Goal: Task Accomplishment & Management: Manage account settings

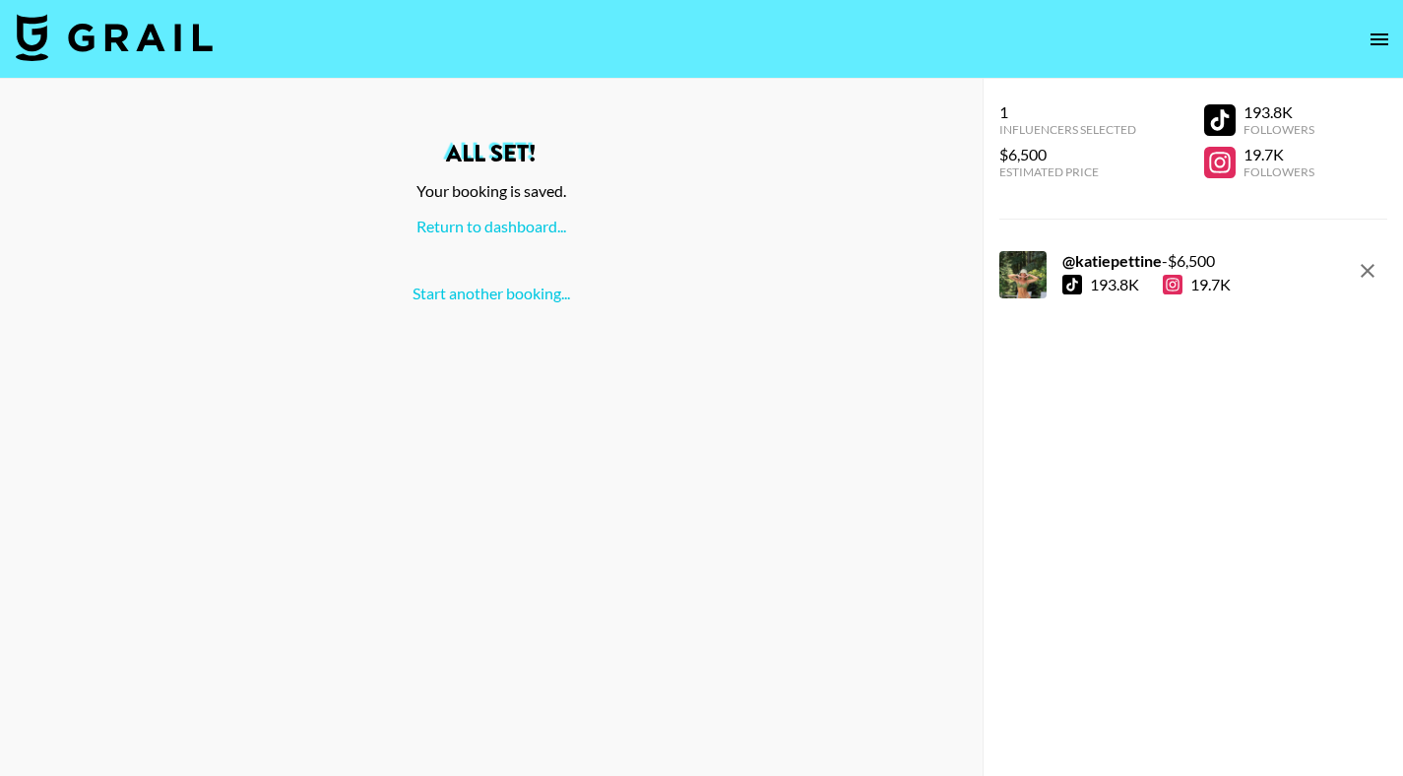
click at [1378, 38] on icon "open drawer" at bounding box center [1380, 39] width 18 height 12
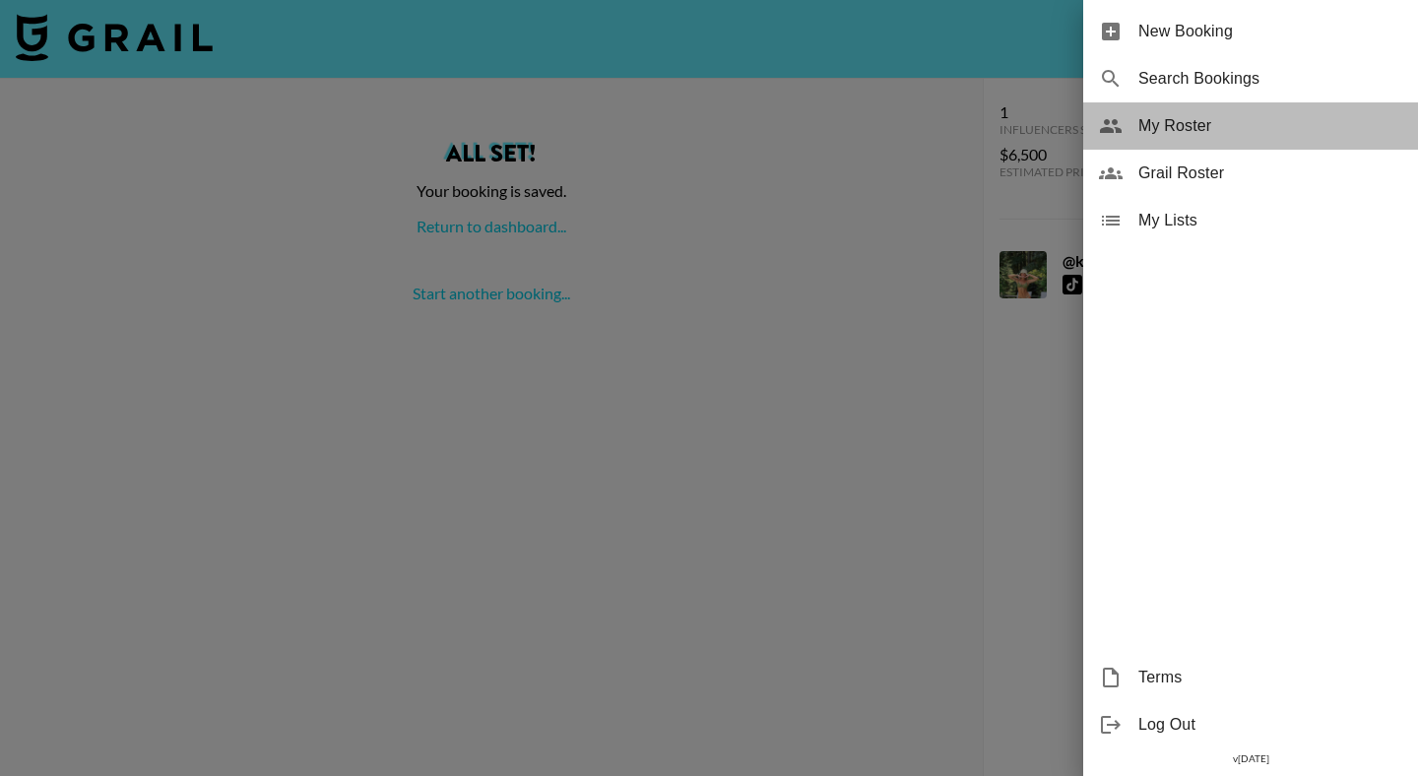
click at [1190, 119] on span "My Roster" at bounding box center [1270, 126] width 264 height 24
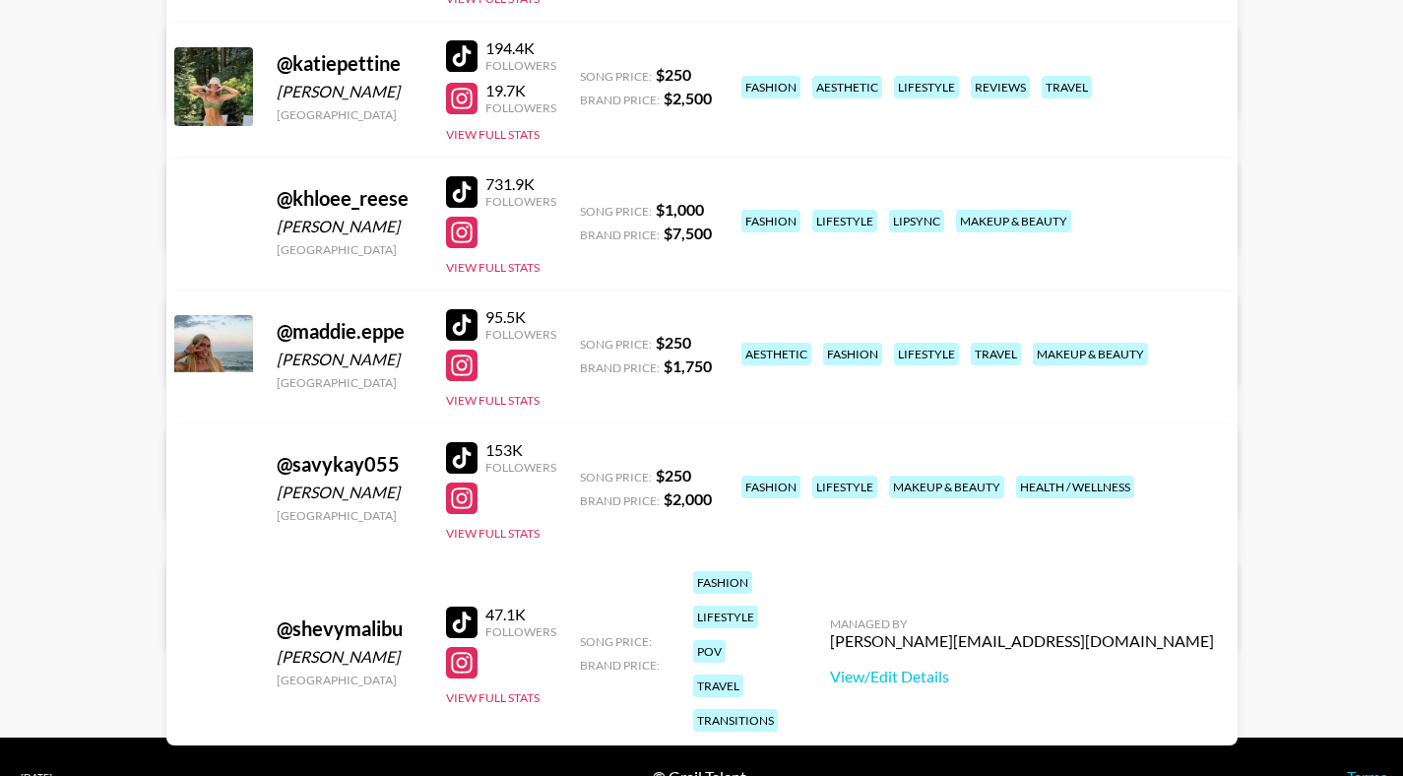
scroll to position [806, 0]
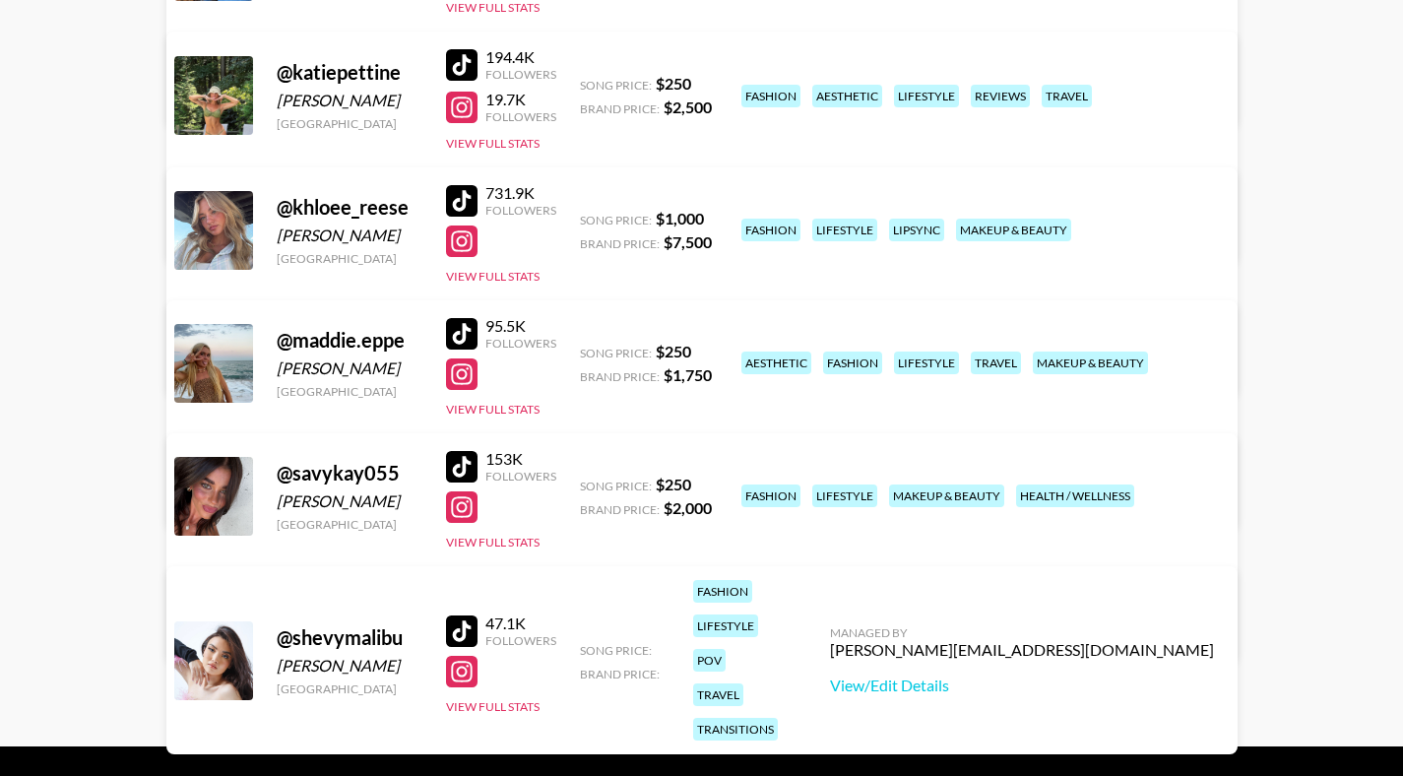
click at [602, 418] on div "Managed By hannah@grail-talent.com View/Edit Details" at bounding box center [394, 468] width 416 height 101
click at [586, 483] on link "View/Edit Details" at bounding box center [394, 493] width 384 height 20
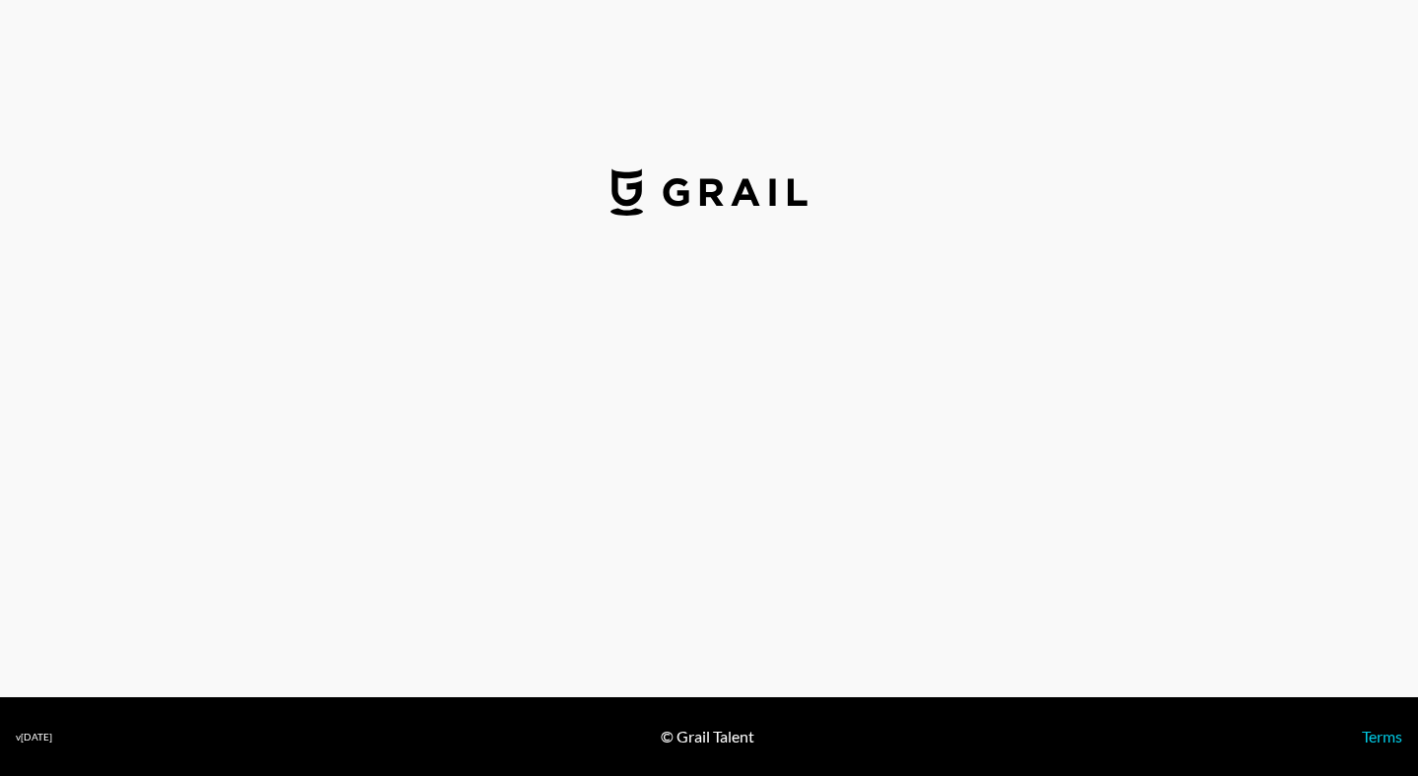
select select "USD"
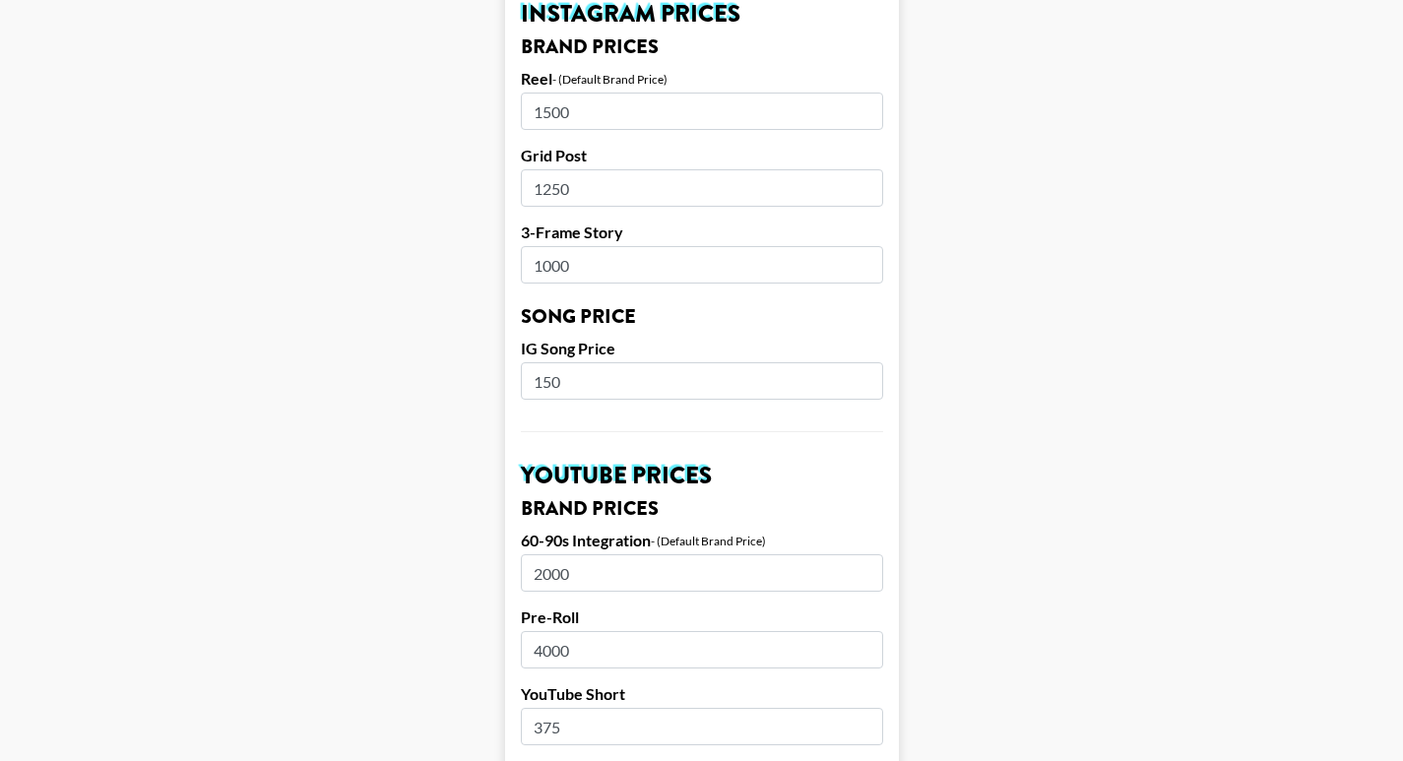
scroll to position [1152, 0]
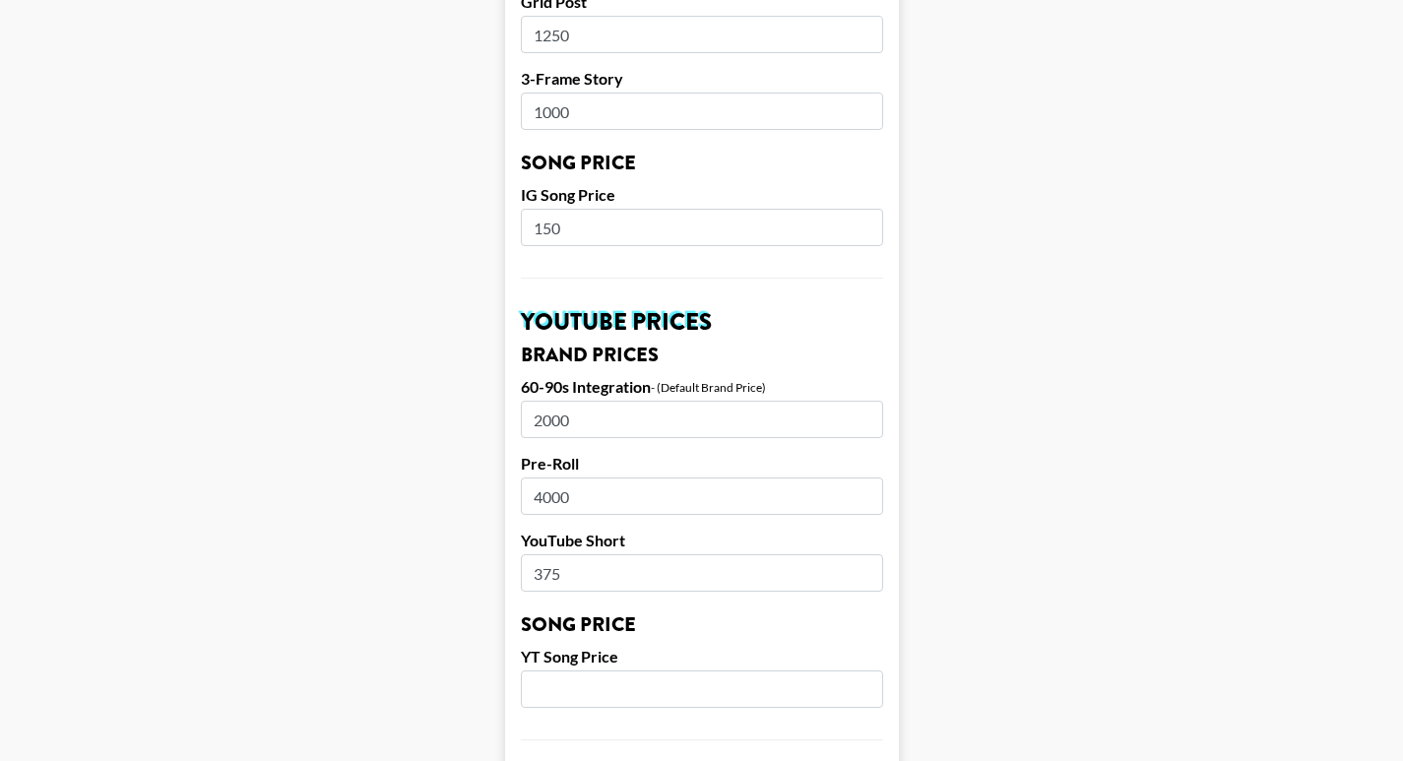
click at [594, 401] on input "2000" at bounding box center [702, 419] width 362 height 37
click at [556, 401] on input "2000" at bounding box center [702, 419] width 362 height 37
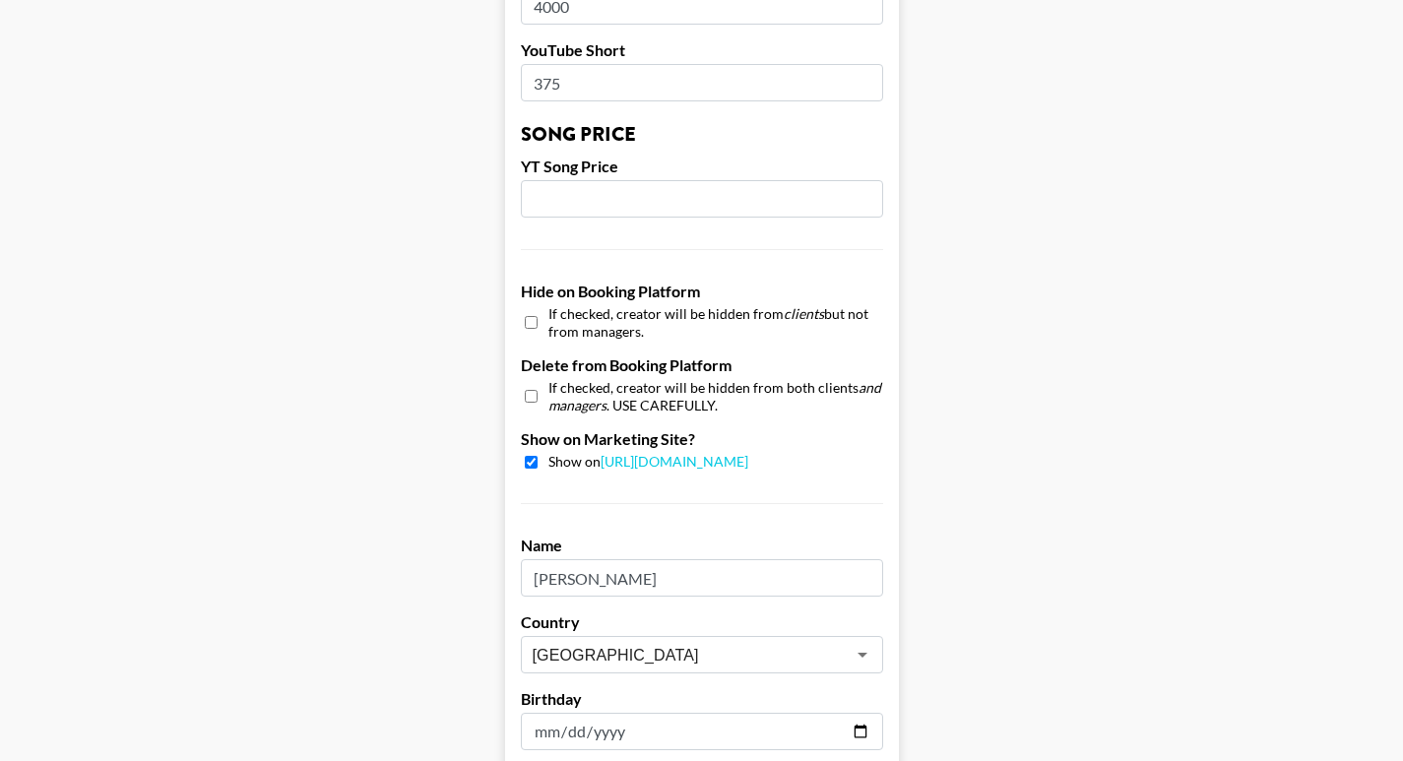
scroll to position [1910, 0]
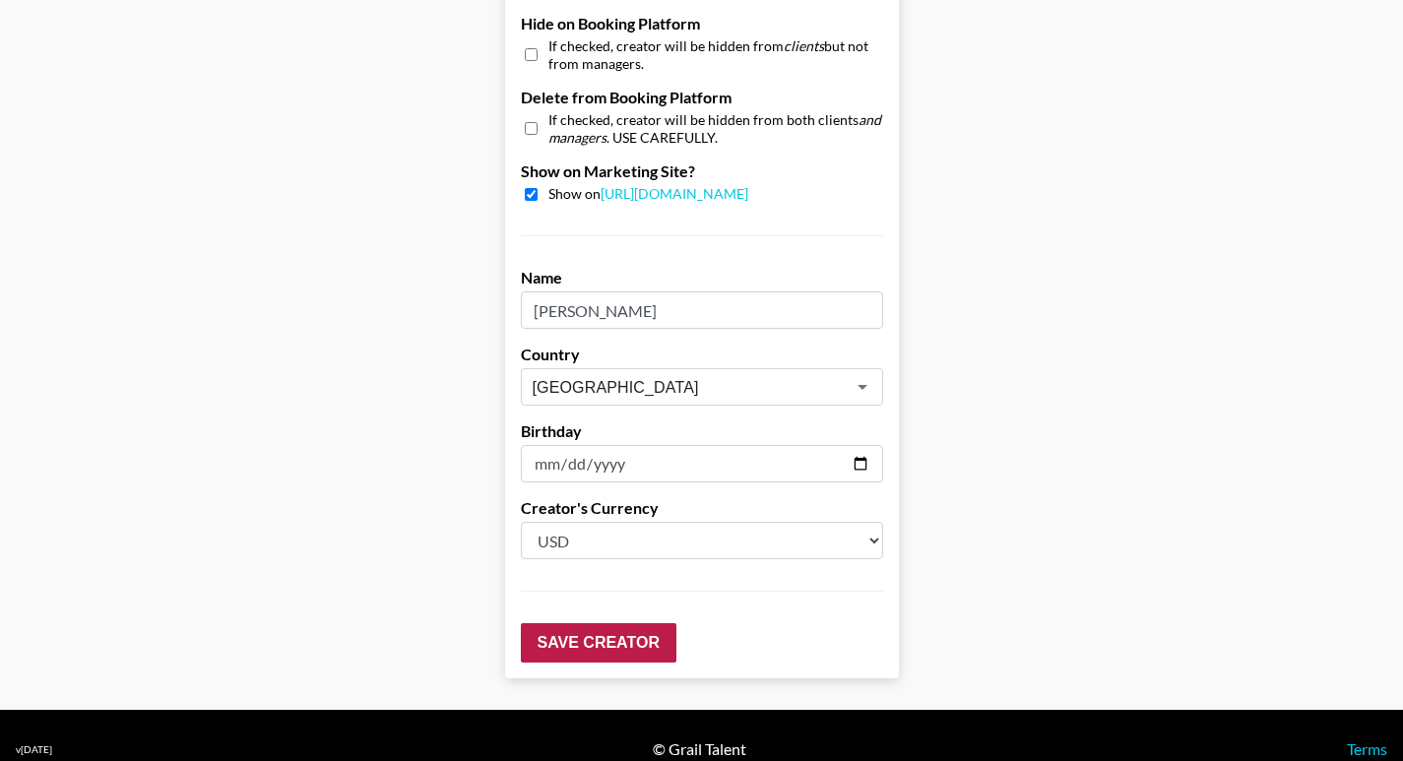
type input "2500"
click at [632, 623] on input "Save Creator" at bounding box center [599, 642] width 156 height 39
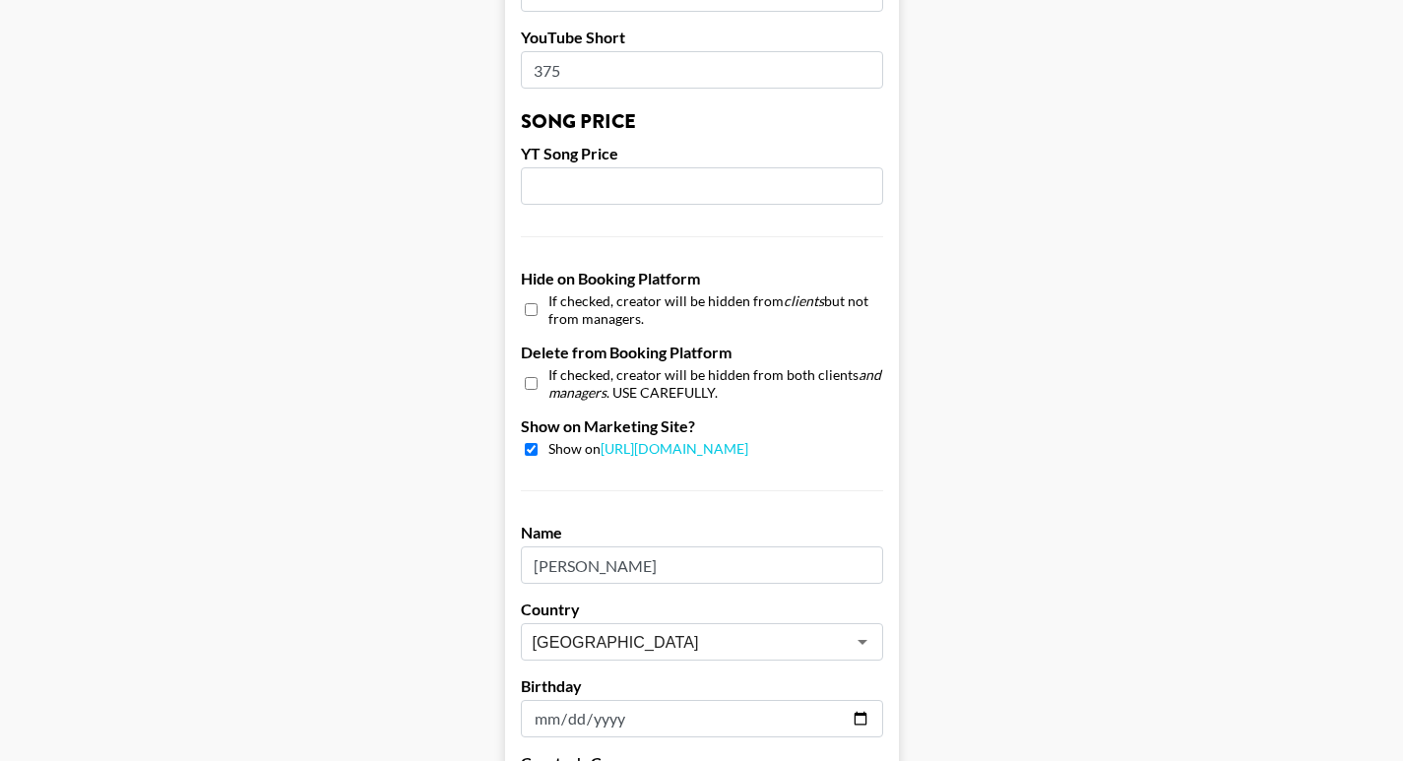
scroll to position [1508, 0]
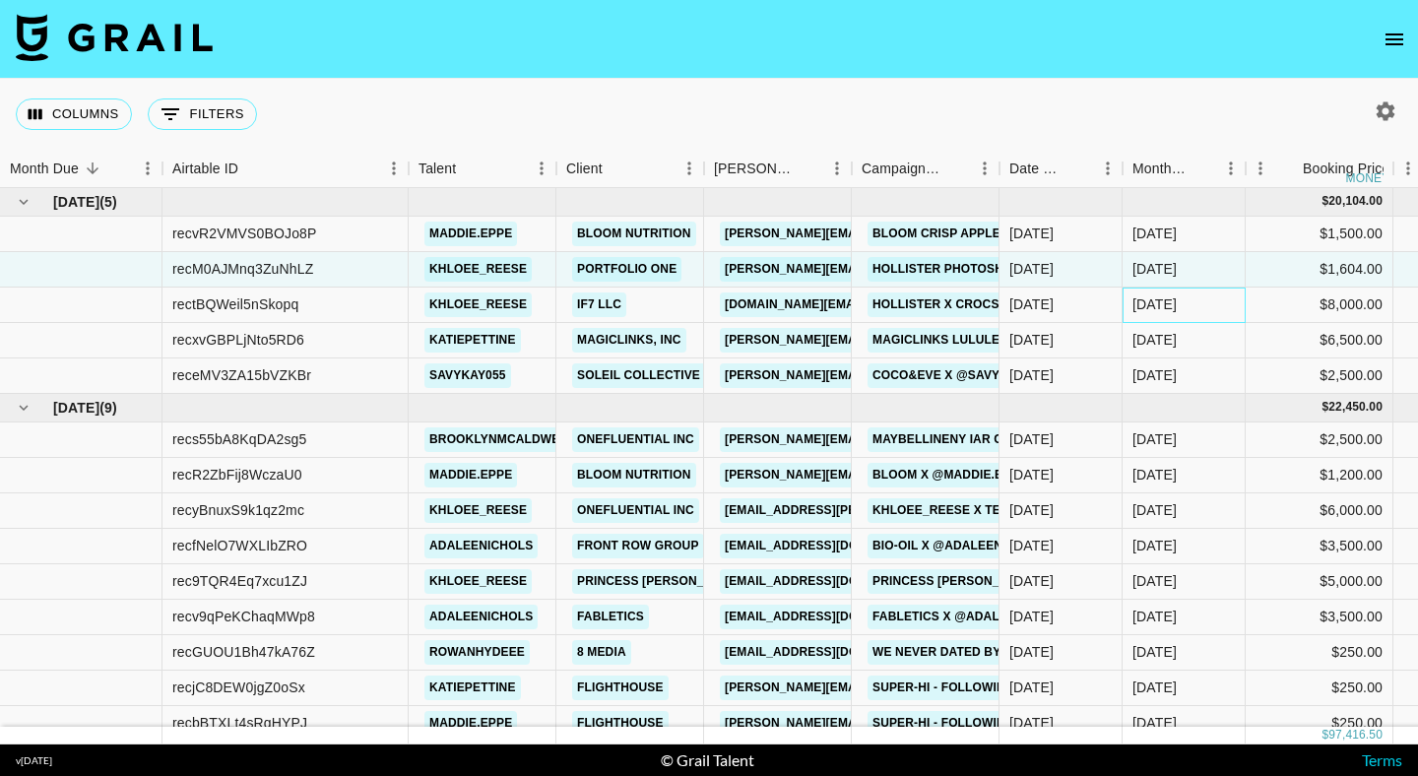
click at [1143, 304] on div "Aug '25" at bounding box center [1154, 304] width 44 height 20
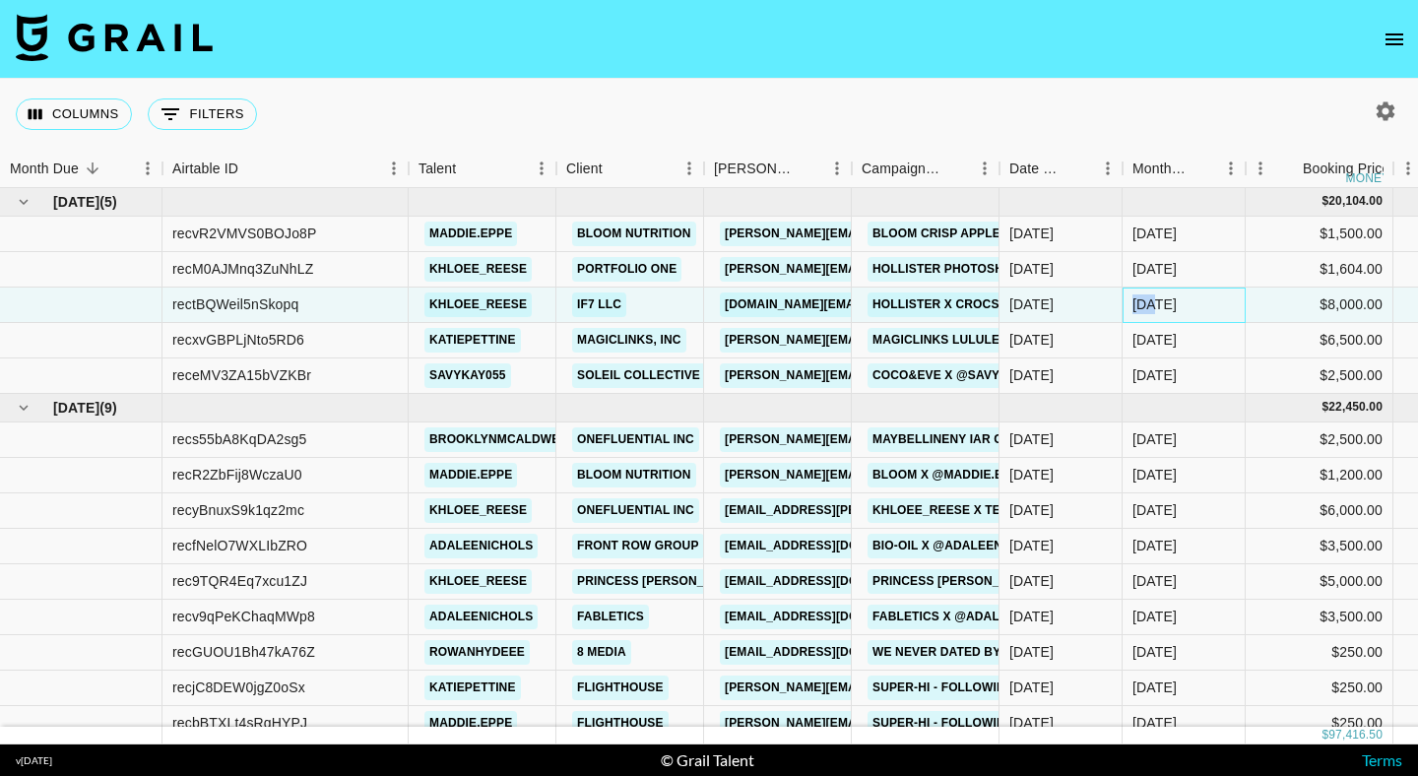
click at [1143, 304] on div "Aug '25" at bounding box center [1154, 304] width 44 height 20
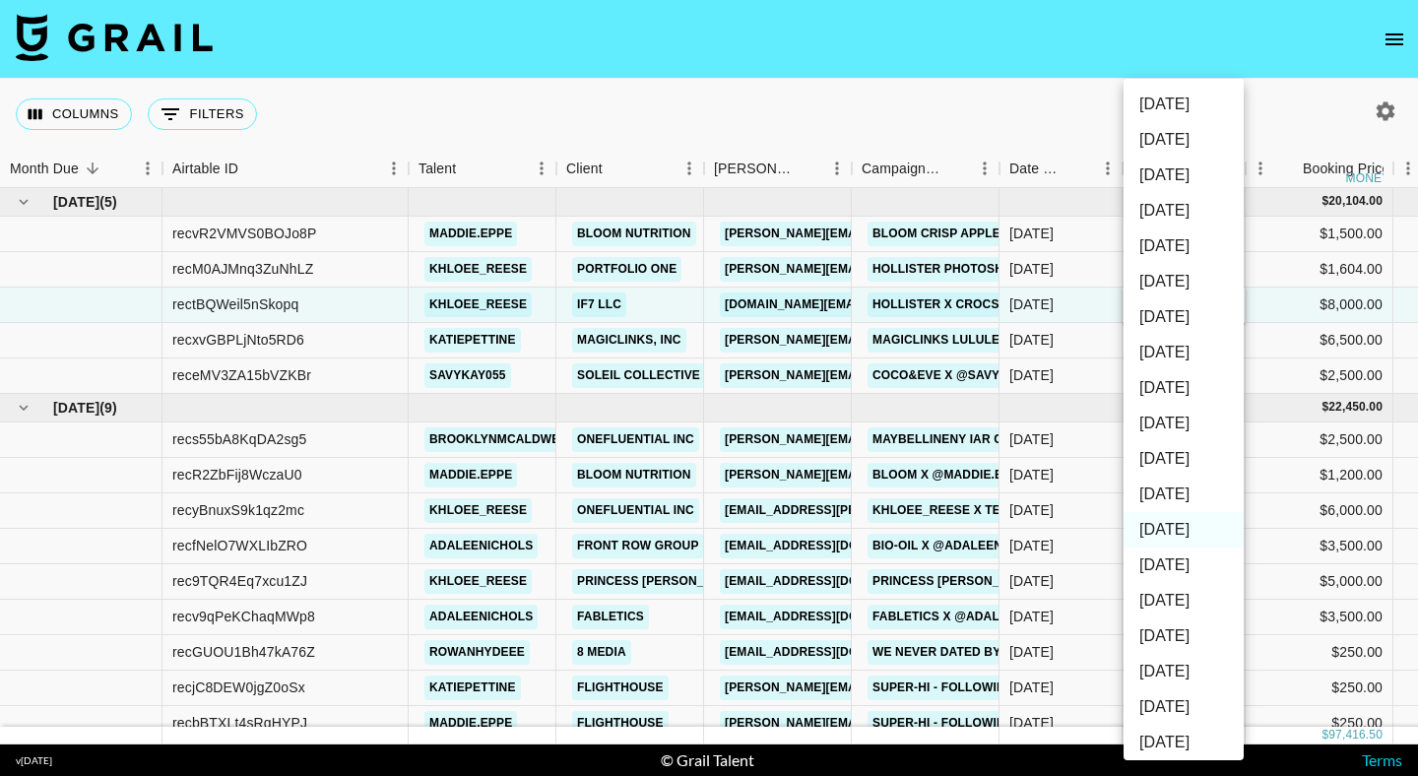
click at [1152, 496] on li "Sep '25" at bounding box center [1184, 494] width 120 height 35
type input "Sep '25"
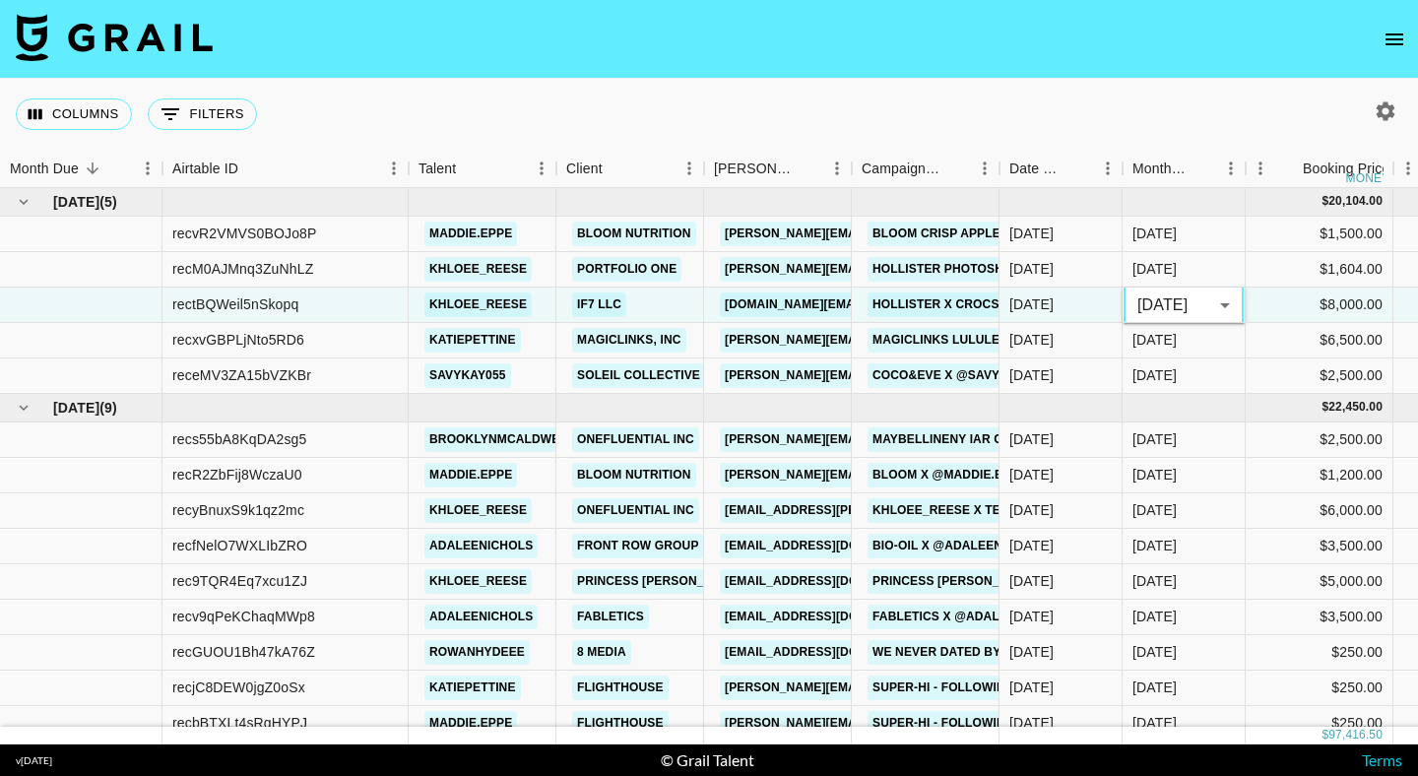
click at [993, 126] on div "Columns 0 Filters + Booking" at bounding box center [709, 114] width 1418 height 71
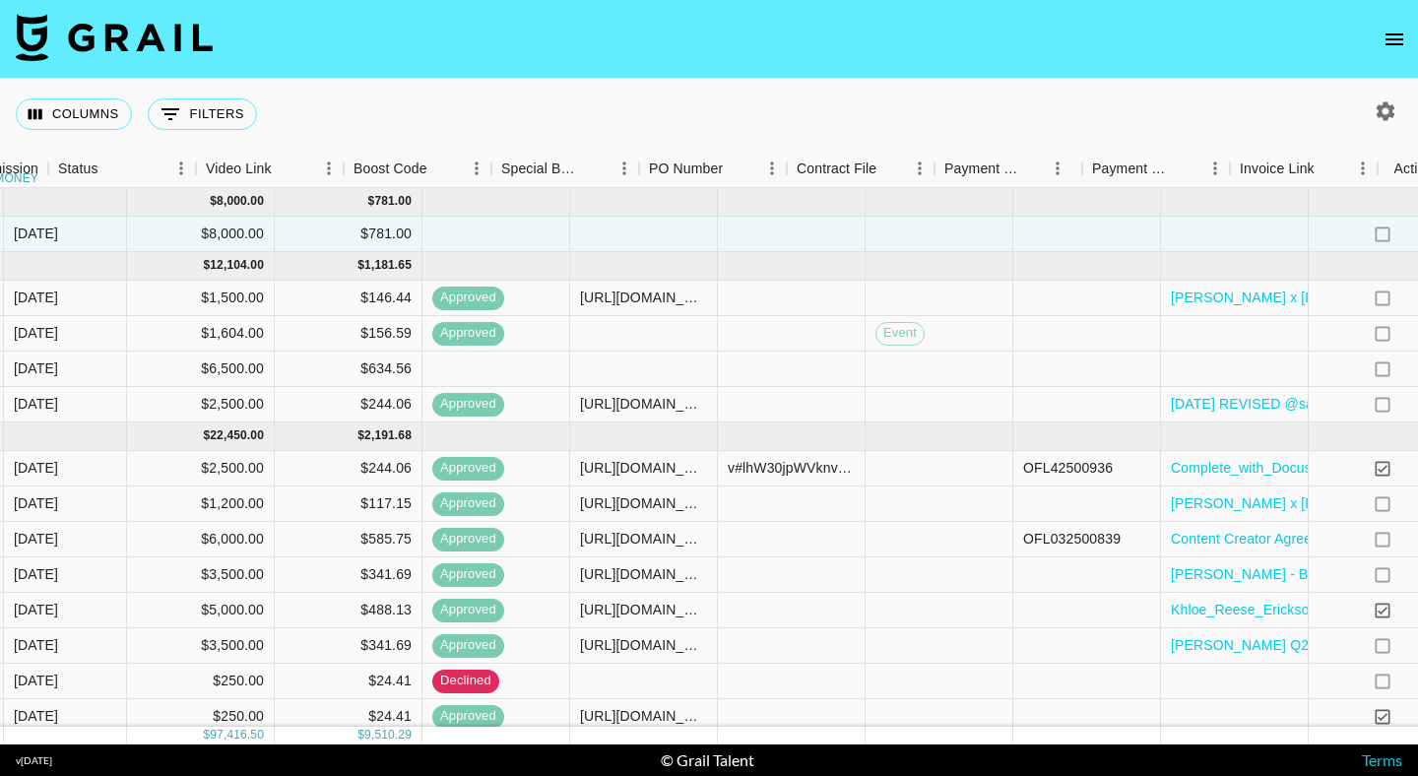
scroll to position [0, 1546]
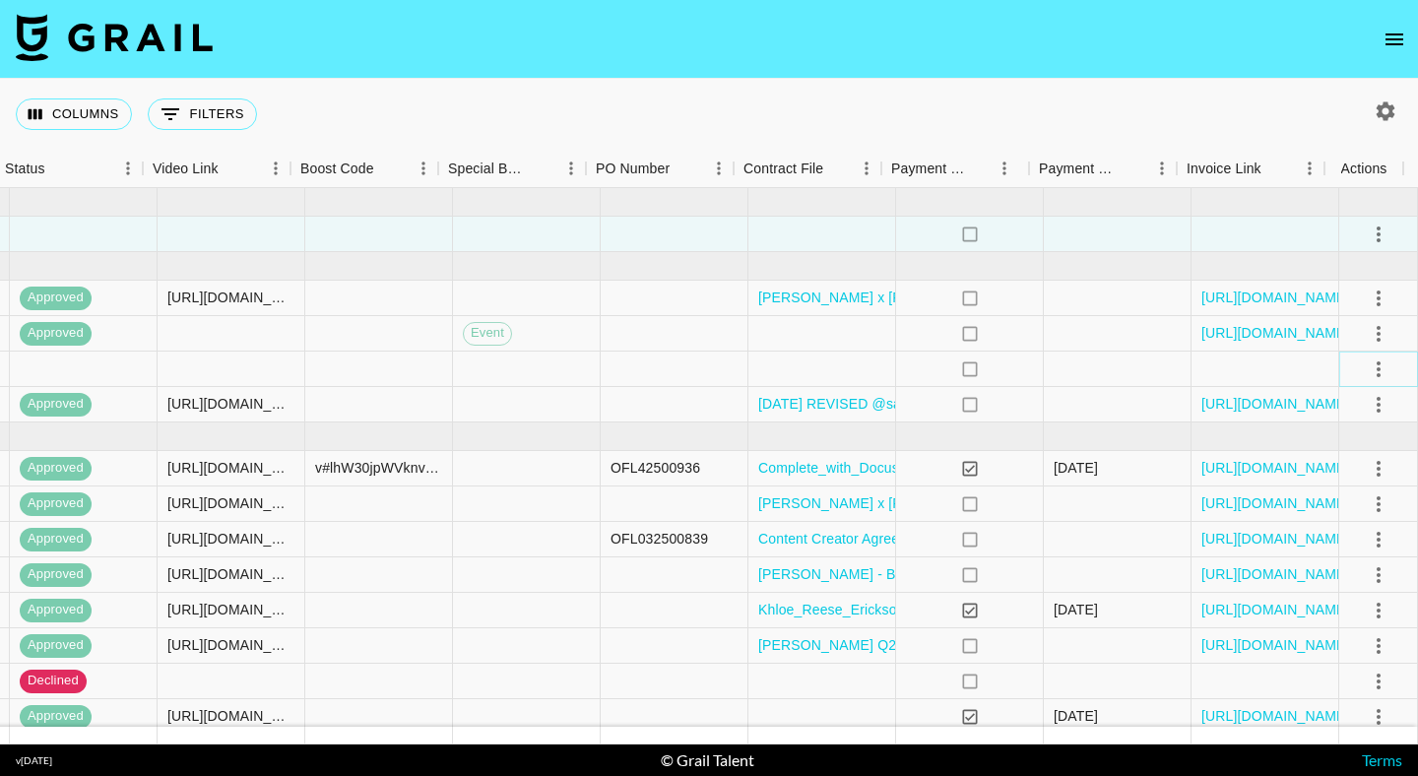
click at [1374, 370] on icon "select merge strategy" at bounding box center [1379, 369] width 24 height 24
click at [1350, 405] on li "Confirm" at bounding box center [1354, 411] width 128 height 35
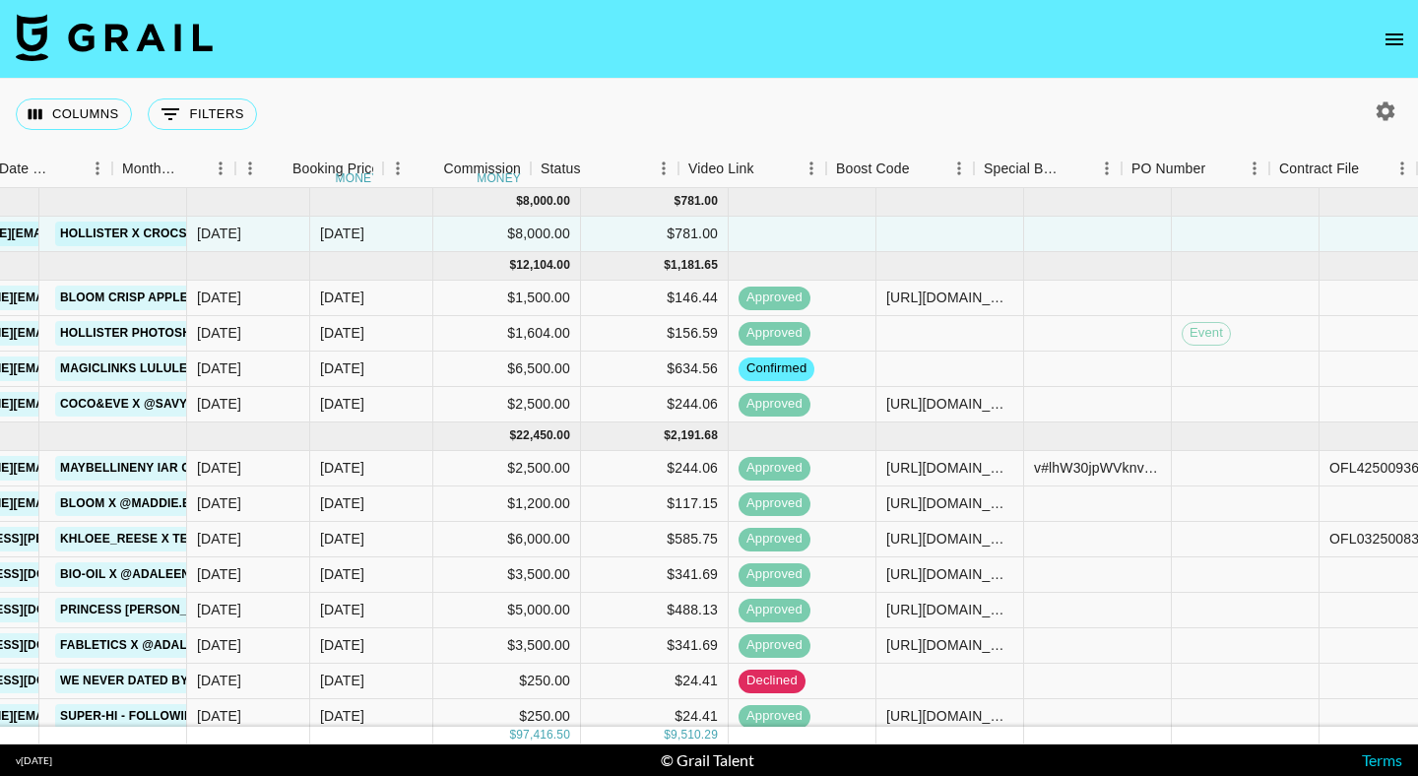
scroll to position [0, 782]
